Goal: Task Accomplishment & Management: Complete application form

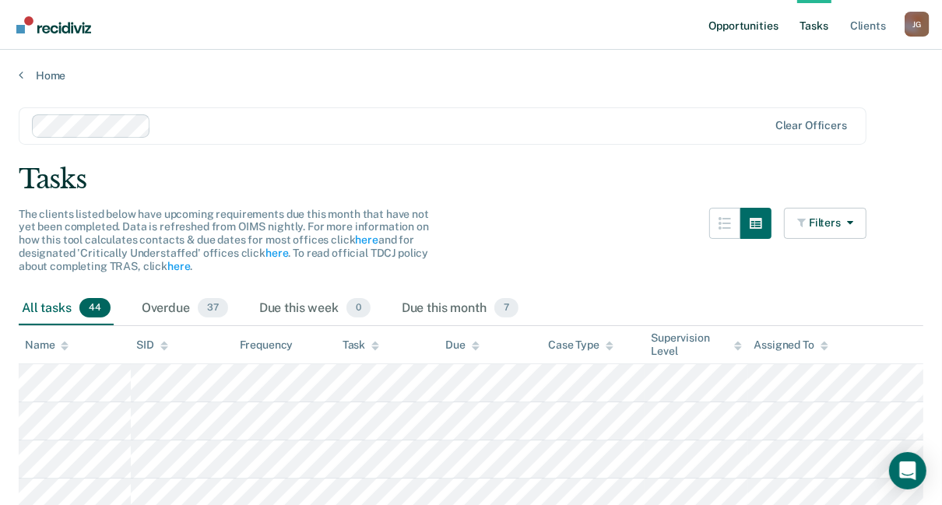
click at [715, 18] on link "Opportunities" at bounding box center [742, 25] width 75 height 50
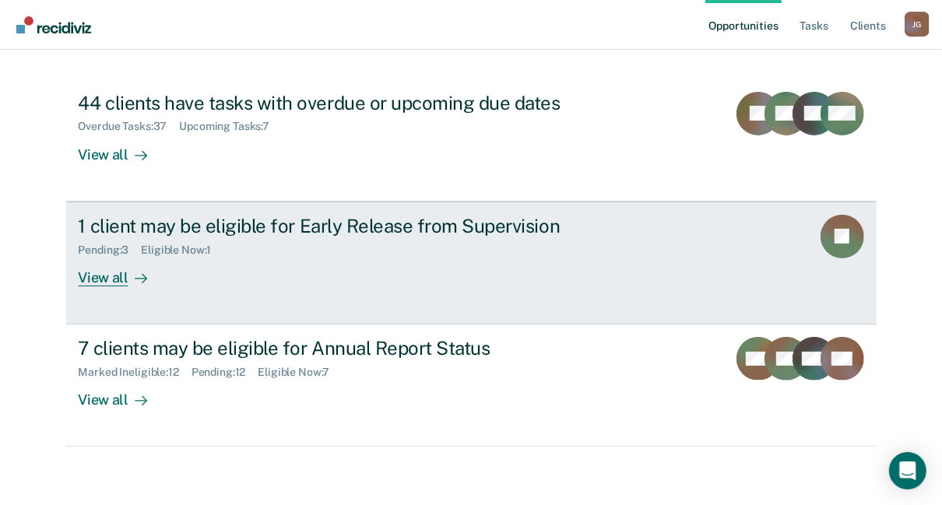
scroll to position [155, 0]
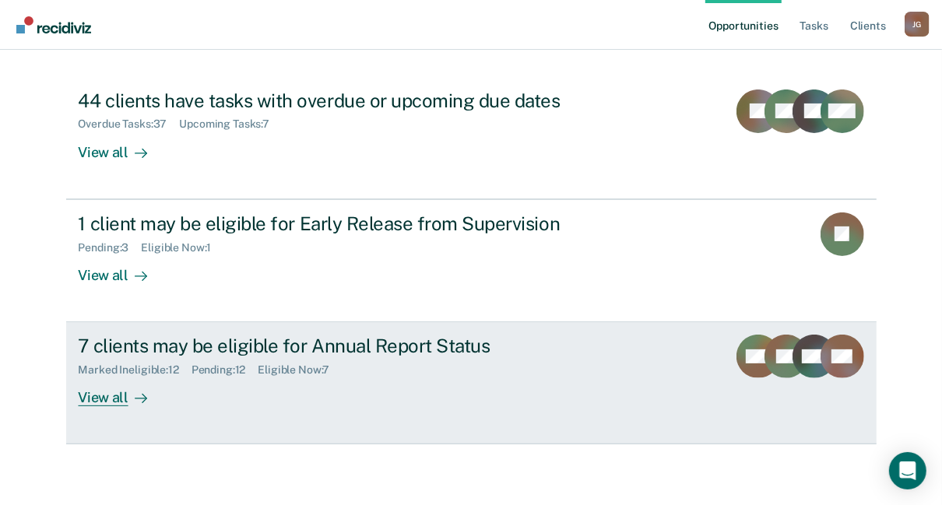
click at [104, 399] on div "View all" at bounding box center [122, 392] width 87 height 30
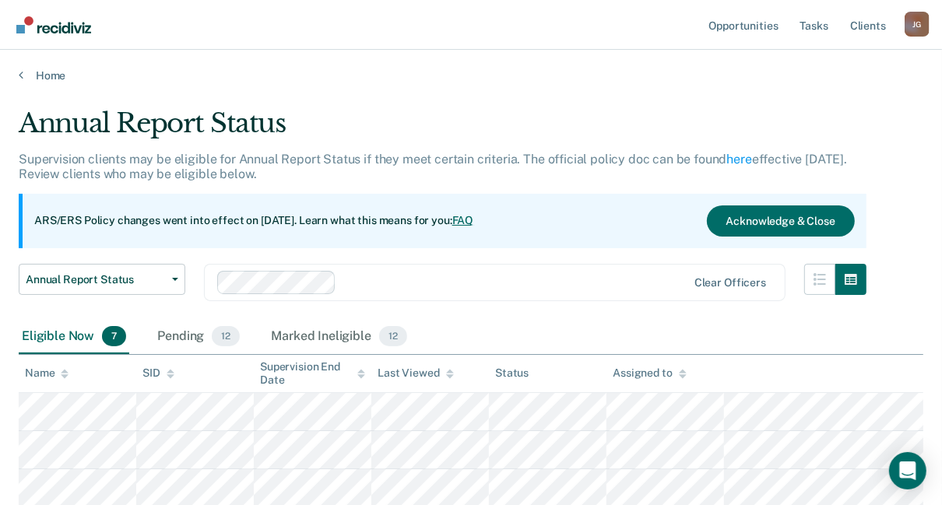
scroll to position [125, 0]
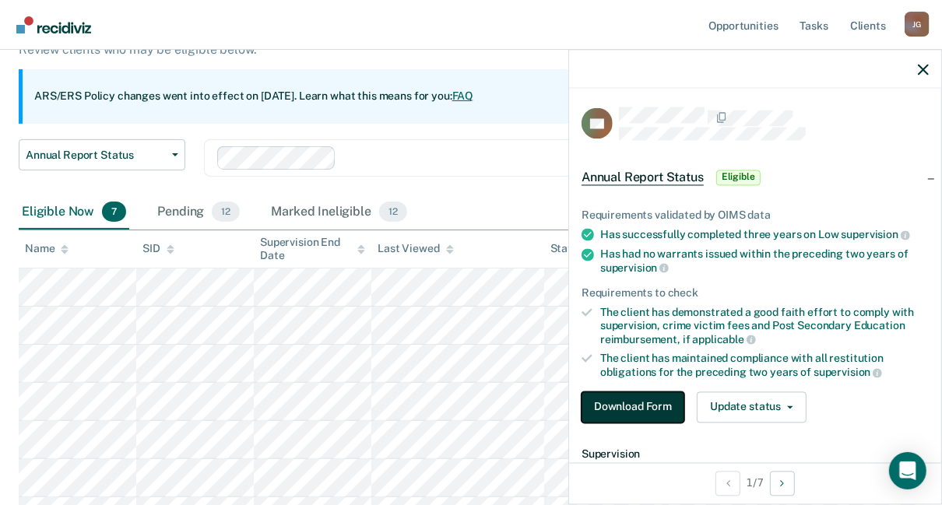
click at [640, 401] on button "Download Form" at bounding box center [632, 406] width 103 height 31
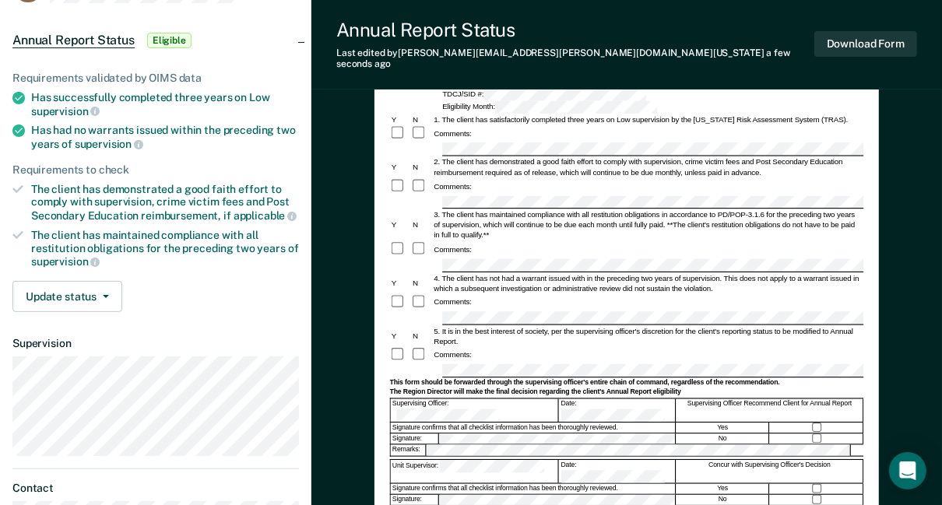
scroll to position [277, 0]
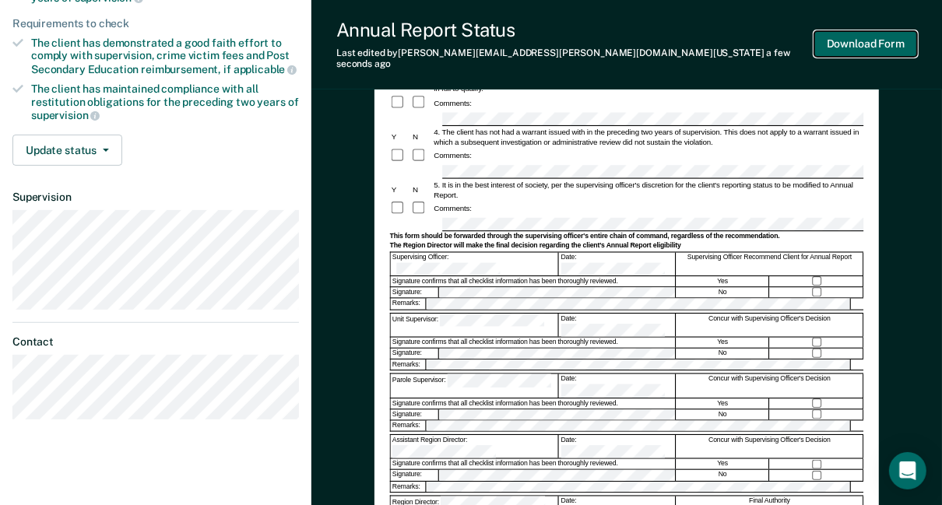
click at [855, 33] on button "Download Form" at bounding box center [865, 44] width 103 height 26
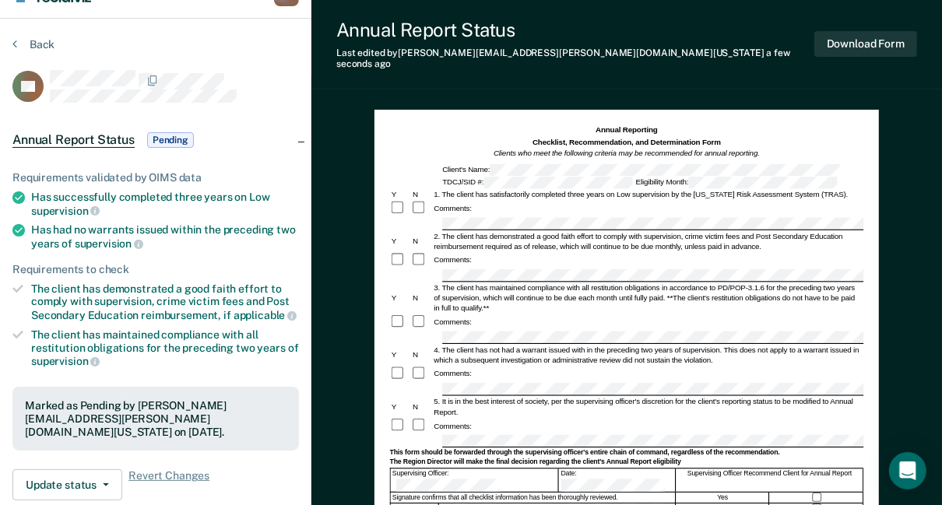
scroll to position [0, 0]
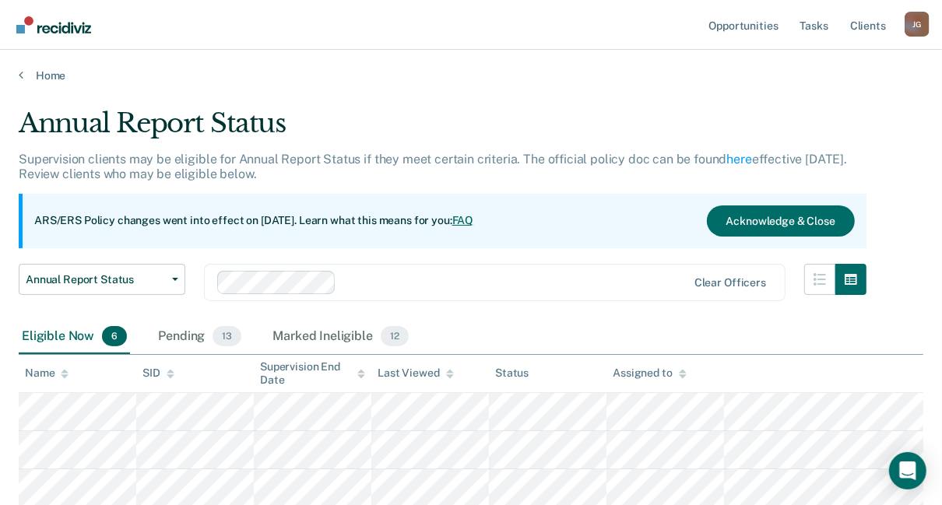
scroll to position [125, 0]
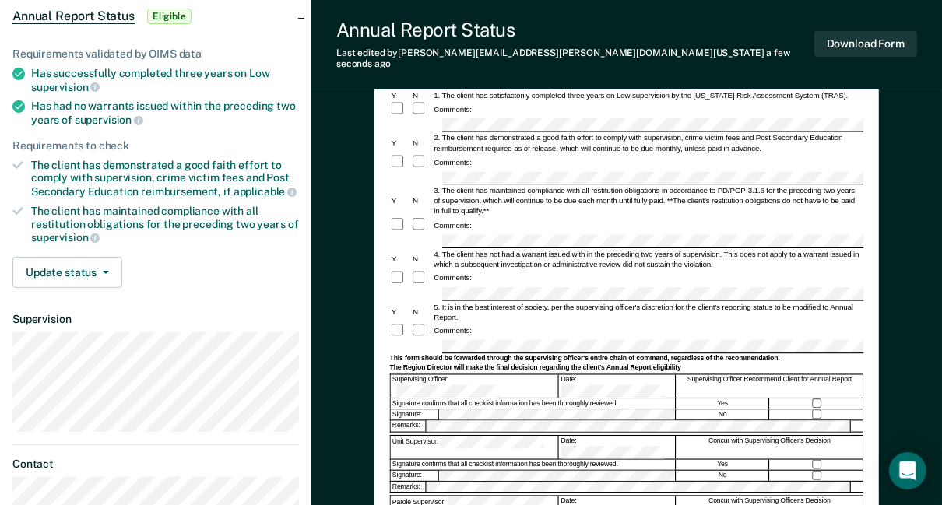
scroll to position [249, 0]
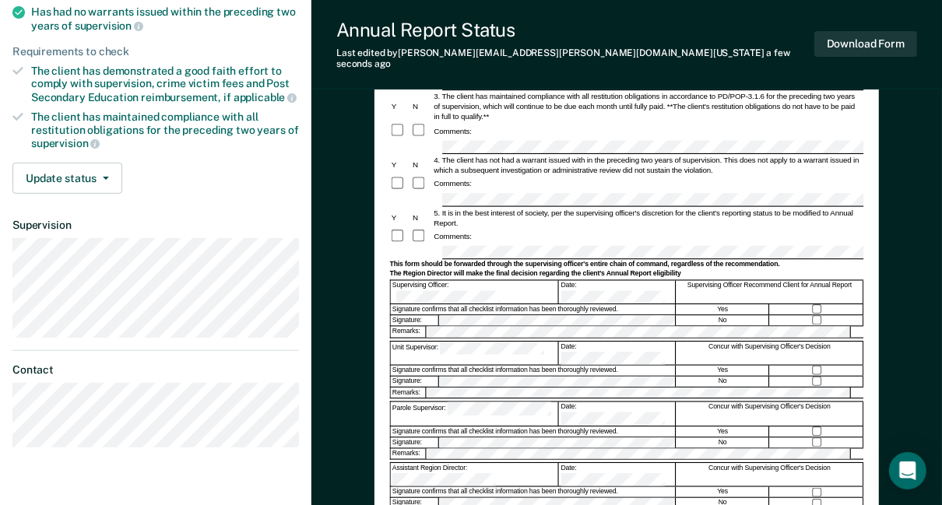
click at [815, 315] on div at bounding box center [817, 320] width 93 height 10
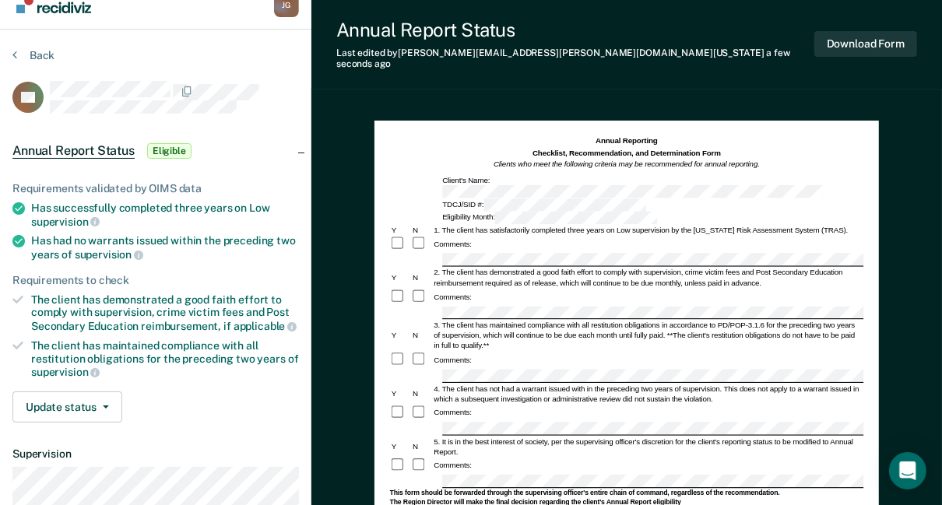
scroll to position [0, 0]
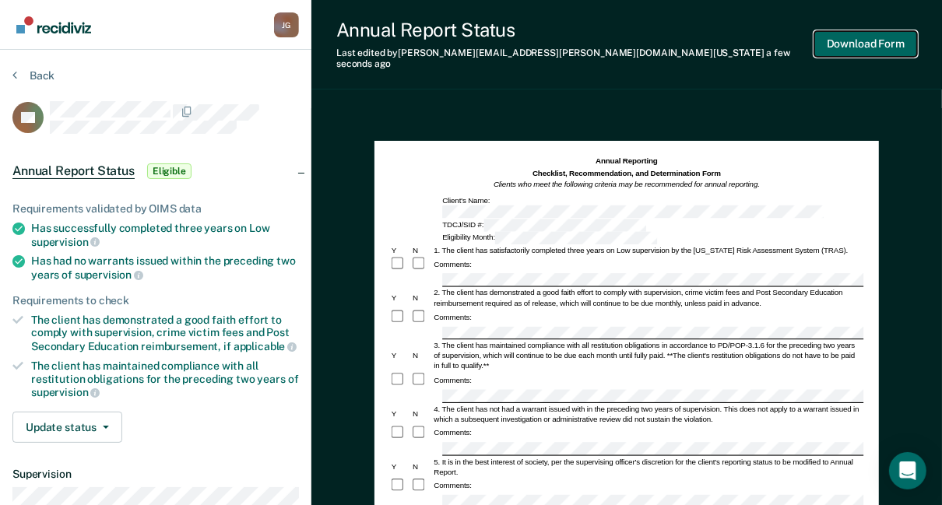
click at [878, 37] on button "Download Form" at bounding box center [865, 44] width 103 height 26
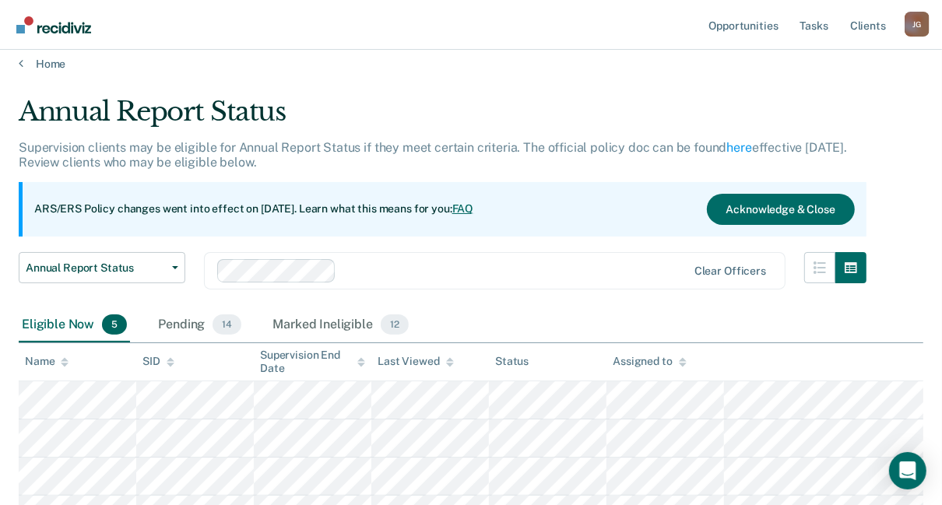
scroll to position [125, 0]
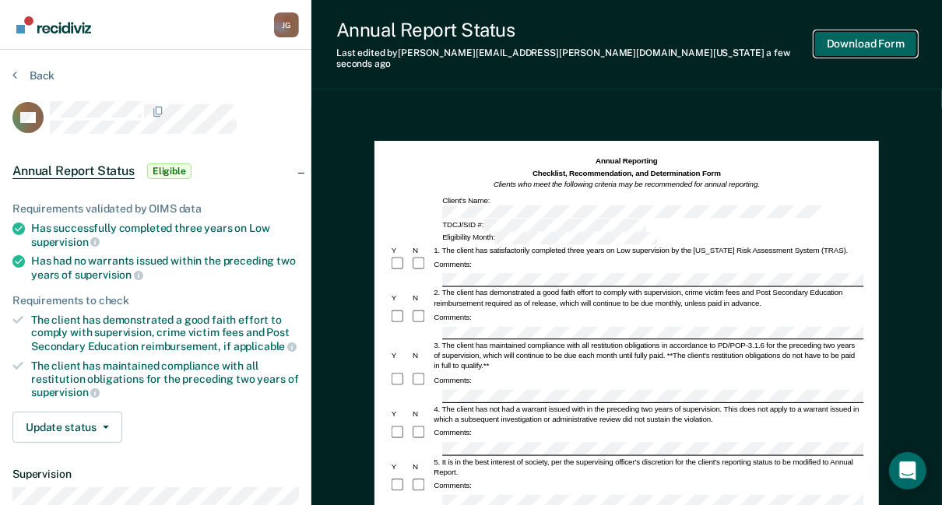
click at [869, 44] on button "Download Form" at bounding box center [865, 44] width 103 height 26
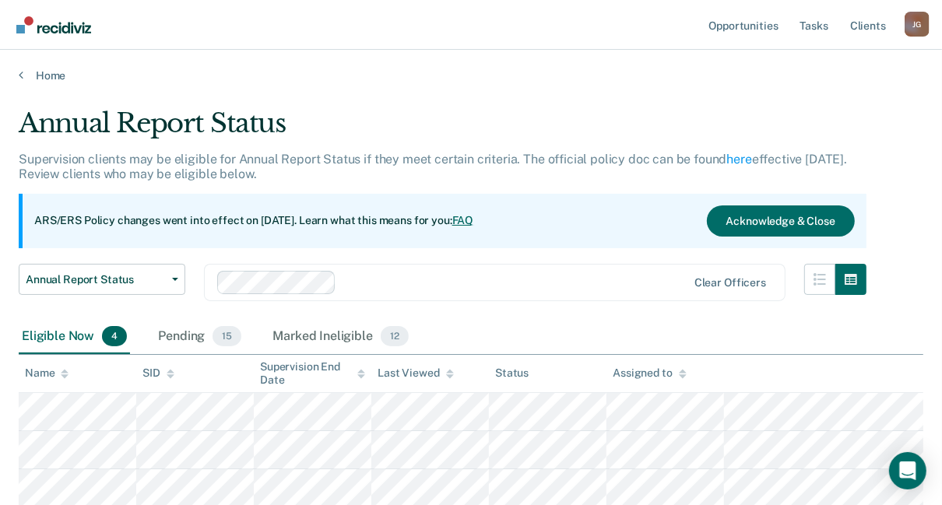
scroll to position [125, 0]
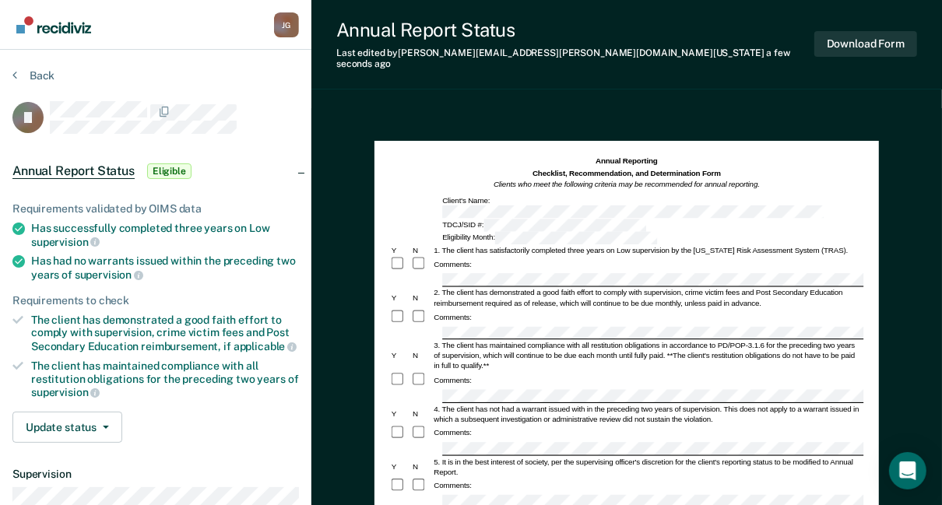
click at [488, 456] on div "5. It is in the best interest of society, per the supervising officer's discret…" at bounding box center [647, 466] width 431 height 20
click at [873, 35] on button "Download Form" at bounding box center [865, 44] width 103 height 26
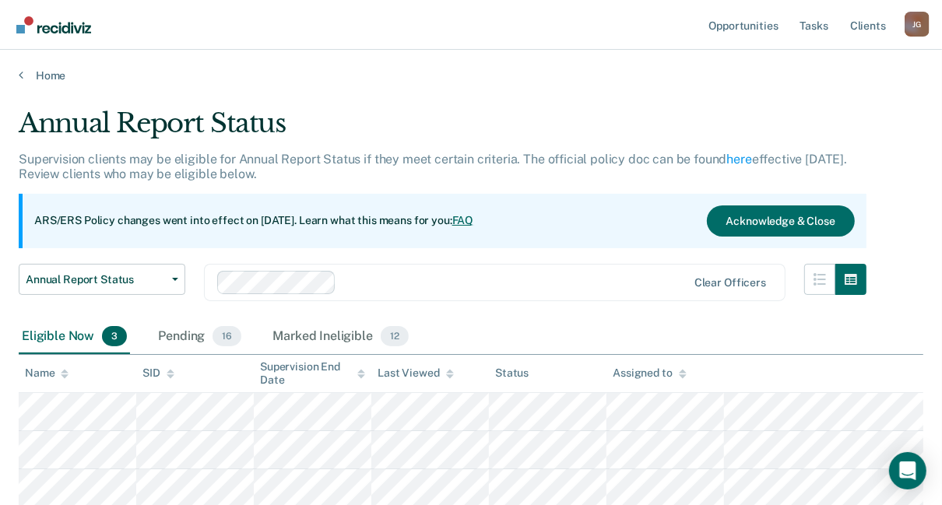
scroll to position [112, 0]
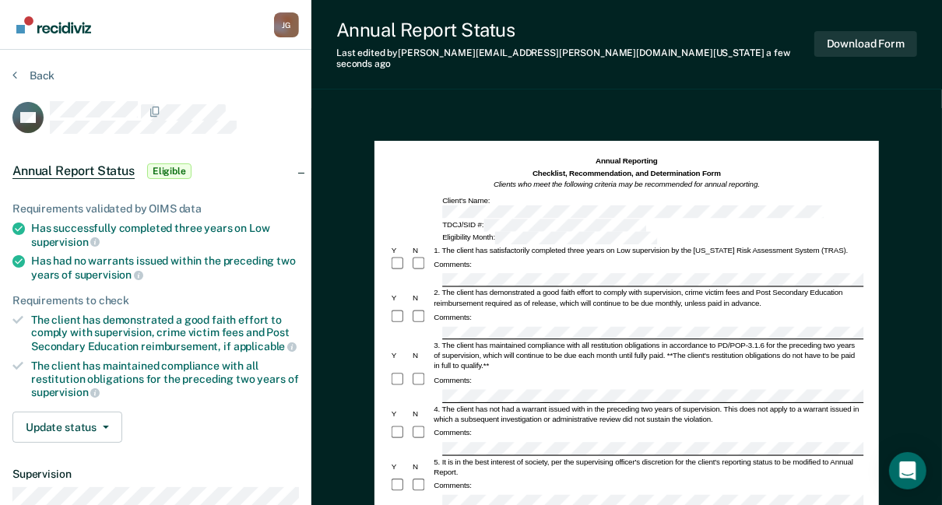
click at [486, 309] on div "Comments:" at bounding box center [627, 317] width 474 height 16
click at [486, 372] on div "Comments:" at bounding box center [627, 380] width 474 height 16
drag, startPoint x: 702, startPoint y: 83, endPoint x: 682, endPoint y: 98, distance: 25.1
click at [702, 84] on div "Annual Report Status Last edited by [PERSON_NAME][EMAIL_ADDRESS][PERSON_NAME][D…" at bounding box center [626, 424] width 630 height 848
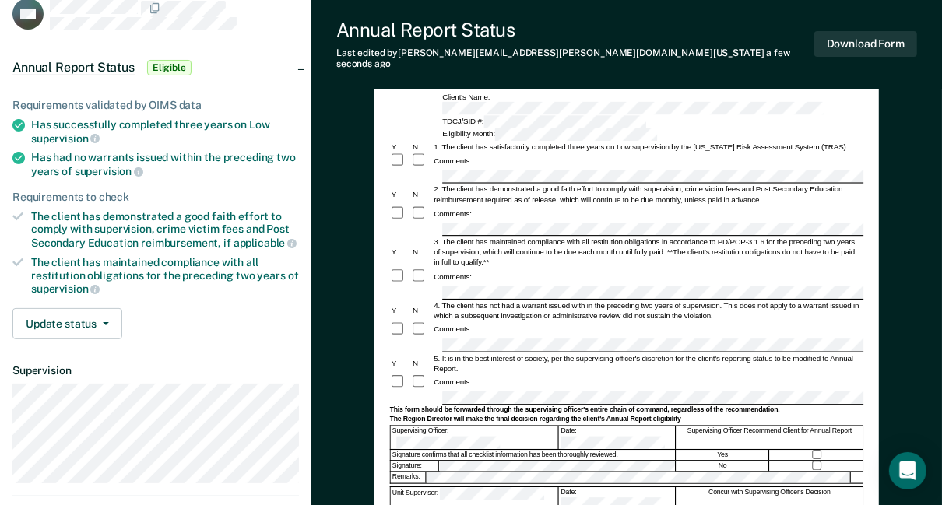
scroll to position [125, 0]
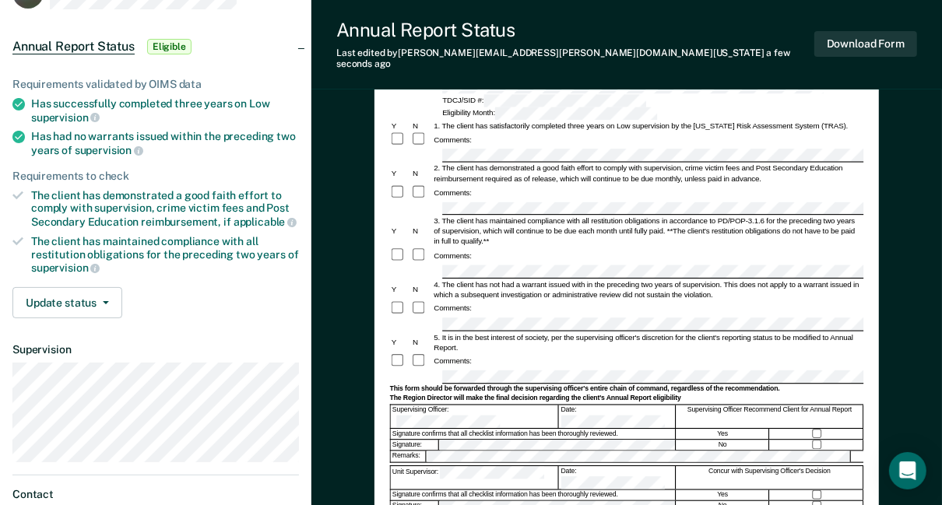
click at [809, 440] on div at bounding box center [817, 445] width 93 height 10
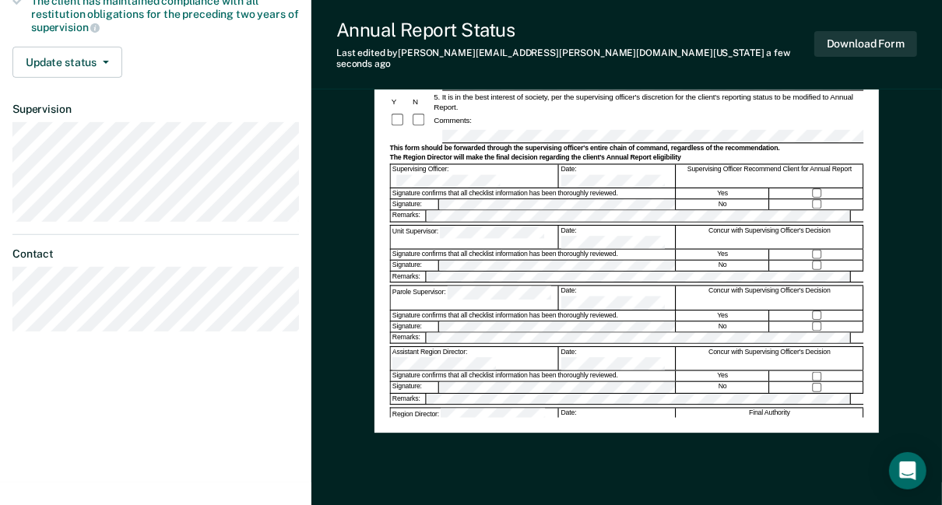
scroll to position [374, 0]
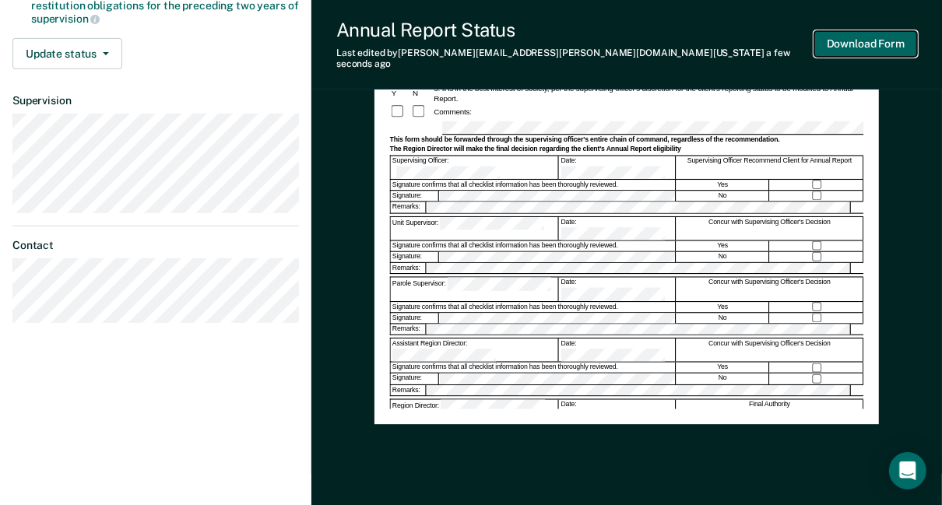
click at [862, 38] on button "Download Form" at bounding box center [865, 44] width 103 height 26
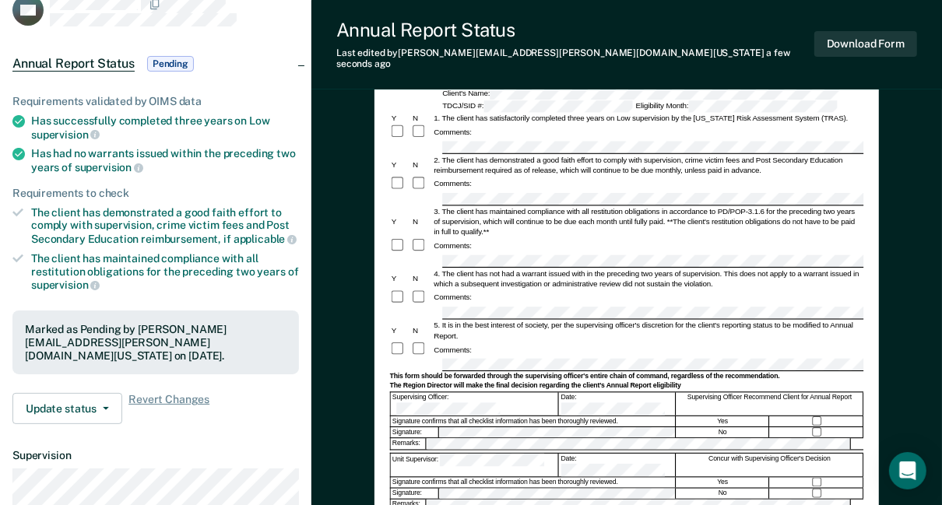
scroll to position [125, 0]
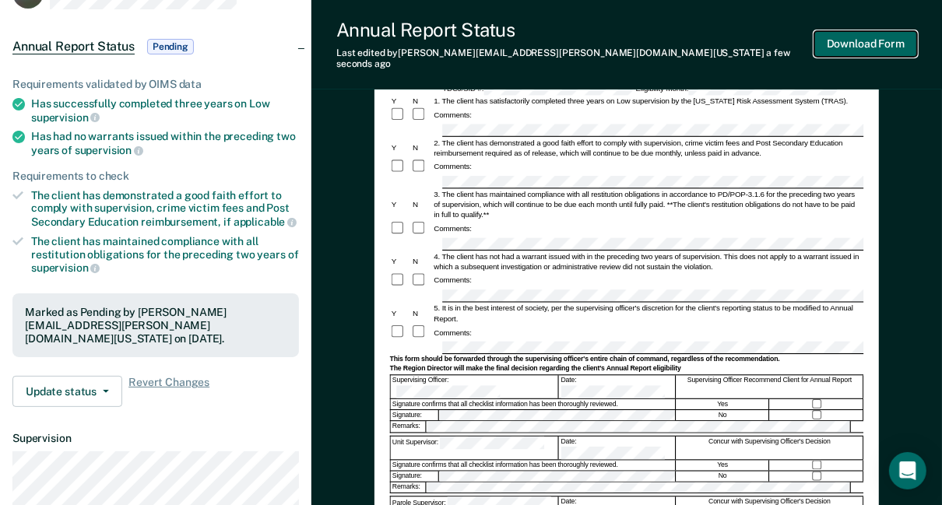
click at [848, 33] on button "Download Form" at bounding box center [865, 44] width 103 height 26
